Goal: Use online tool/utility: Utilize a website feature to perform a specific function

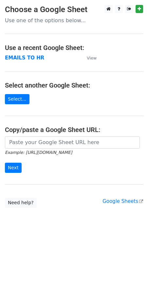
click at [44, 150] on small "Example: https://docs.google.com/spreadsheets/d/abc/edit" at bounding box center [38, 152] width 67 height 5
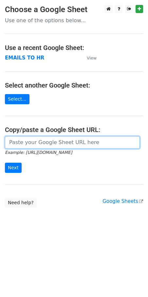
click at [76, 144] on input "url" at bounding box center [72, 142] width 135 height 12
paste input "https://docs.google.com/spreadsheets/d/1shOv1fIOoYG-DW_hHNJdTnblZY_tvlg-oVNtQsx…"
type input "https://docs.google.com/spreadsheets/d/1shOv1fIOoYG-DW_hHNJdTnblZY_tvlg-oVNtQsx…"
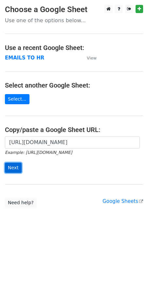
scroll to position [0, 0]
click at [16, 167] on input "Next" at bounding box center [13, 168] width 17 height 10
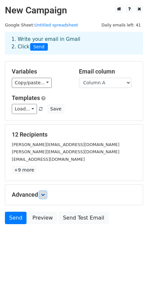
click at [44, 196] on icon at bounding box center [43, 195] width 4 height 4
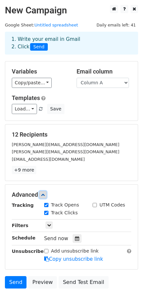
scroll to position [47, 0]
